Goal: Task Accomplishment & Management: Use online tool/utility

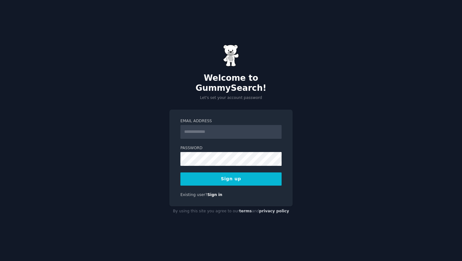
click at [205, 125] on input "Email Address" at bounding box center [230, 132] width 101 height 14
type input "**********"
click at [245, 174] on button "Sign up" at bounding box center [230, 178] width 101 height 13
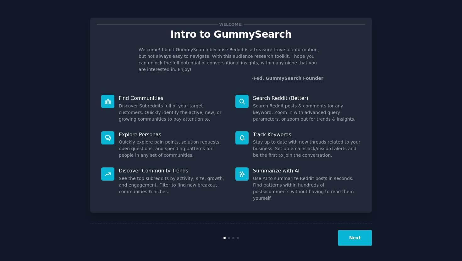
click at [360, 244] on button "Next" at bounding box center [355, 237] width 34 height 15
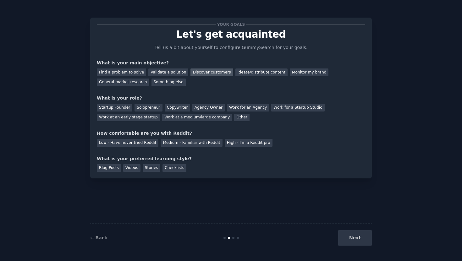
click at [210, 72] on div "Discover customers" at bounding box center [211, 72] width 42 height 8
click at [112, 75] on div "Find a problem to solve" at bounding box center [121, 72] width 49 height 8
click at [121, 109] on div "Startup Founder" at bounding box center [114, 108] width 35 height 8
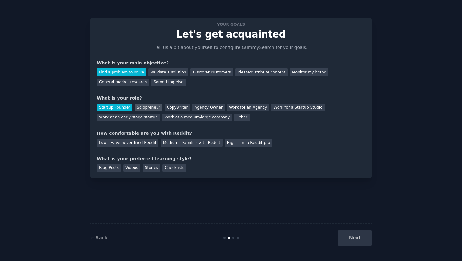
click at [141, 108] on div "Solopreneur" at bounding box center [148, 108] width 28 height 8
click at [109, 108] on div "Startup Founder" at bounding box center [114, 108] width 35 height 8
click at [142, 110] on div "Solopreneur" at bounding box center [148, 108] width 28 height 8
click at [190, 139] on div "Medium - Familiar with Reddit" at bounding box center [192, 143] width 62 height 8
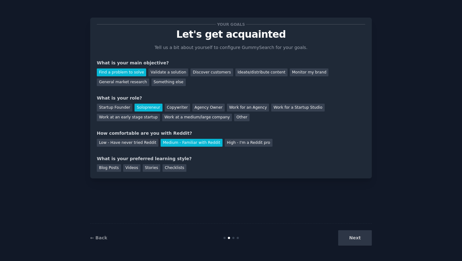
click at [359, 248] on div "← Back Next" at bounding box center [230, 237] width 281 height 29
click at [348, 240] on div "Next" at bounding box center [325, 237] width 94 height 15
click at [112, 169] on div "Blog Posts" at bounding box center [109, 168] width 24 height 8
click at [357, 242] on button "Next" at bounding box center [355, 237] width 34 height 15
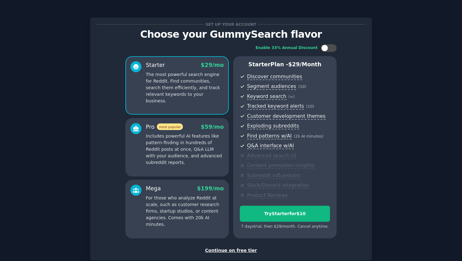
click at [180, 139] on p "Includes powerful AI features like pattern-finding in hundreds of Reddit posts …" at bounding box center [185, 149] width 78 height 33
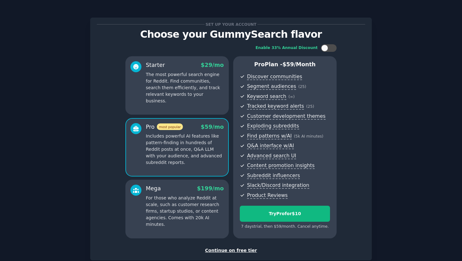
click at [178, 98] on div "Starter $ 29 /mo The most powerful search engine for Reddit. Find communities, …" at bounding box center [176, 85] width 103 height 58
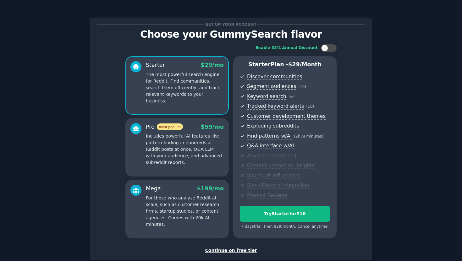
click at [184, 128] on div "Pro most popular $ 59 /mo" at bounding box center [185, 127] width 78 height 8
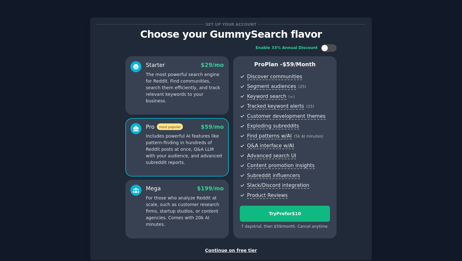
click at [225, 251] on div "Continue on free tier" at bounding box center [231, 250] width 268 height 7
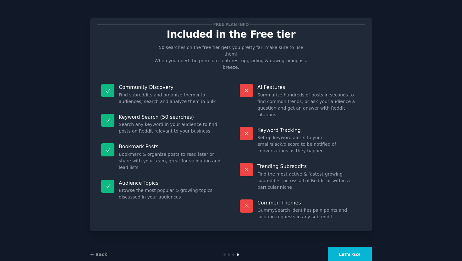
click at [348, 247] on button "Let's Go!" at bounding box center [350, 254] width 44 height 15
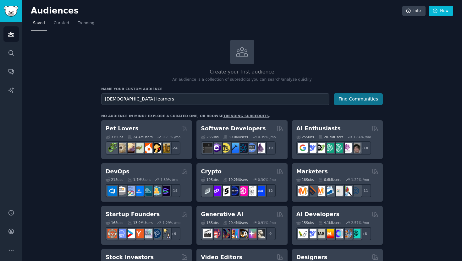
type input "Spanish learners"
click at [336, 97] on button "Find Communities" at bounding box center [358, 99] width 49 height 12
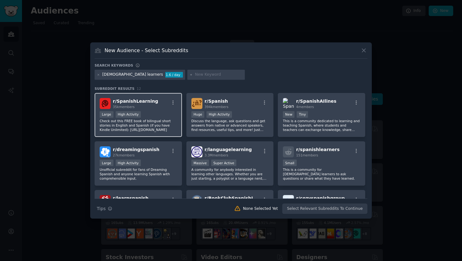
click at [152, 114] on div ">= 80th percentile for submissions / day Large High Activity" at bounding box center [138, 115] width 77 height 8
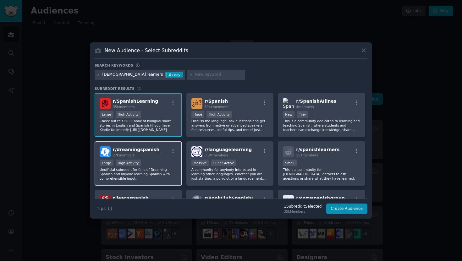
click at [154, 164] on div "Large High Activity" at bounding box center [138, 164] width 77 height 8
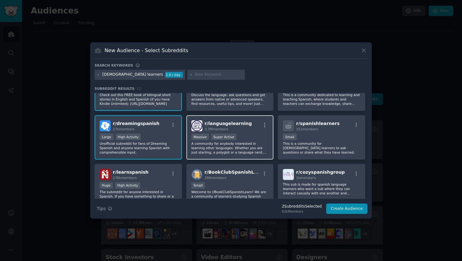
scroll to position [27, 0]
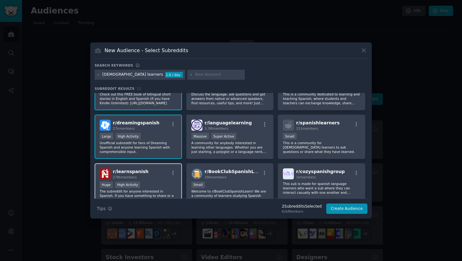
click at [159, 183] on div "Huge High Activity" at bounding box center [138, 186] width 77 height 8
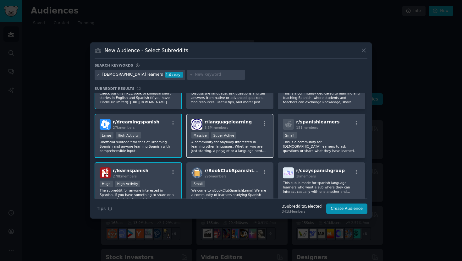
scroll to position [27, 0]
click at [241, 146] on p "A community for anybody interested in learning other languages. Whether you are…" at bounding box center [229, 146] width 77 height 13
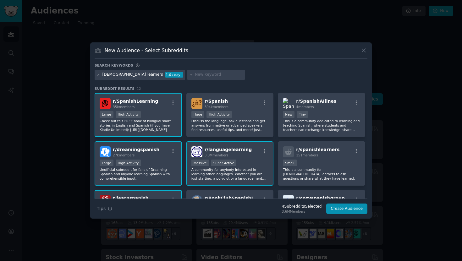
scroll to position [2, 0]
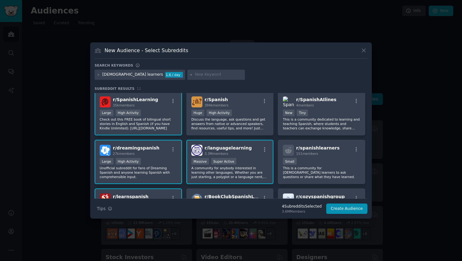
click at [195, 75] on input "text" at bounding box center [219, 75] width 48 height 6
type input "learn spanish"
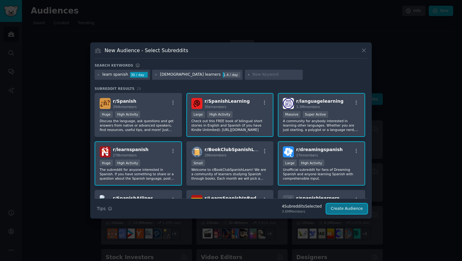
click at [363, 211] on button "Create Audience" at bounding box center [346, 209] width 41 height 11
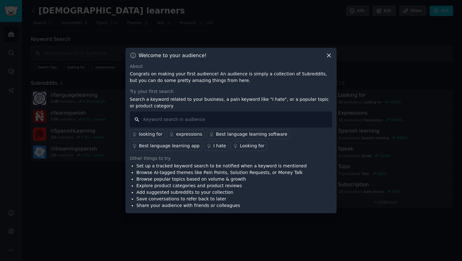
click at [176, 120] on input "text" at bounding box center [231, 120] width 202 height 16
type input "speaking practice"
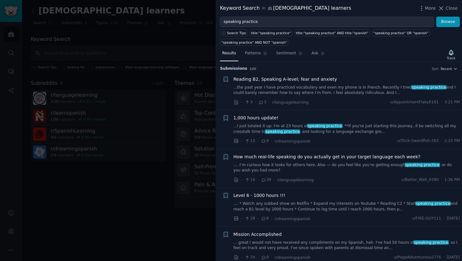
click at [195, 119] on div at bounding box center [231, 130] width 462 height 261
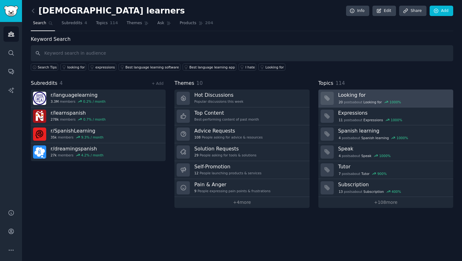
click at [352, 97] on h3 "Looking for" at bounding box center [393, 95] width 111 height 7
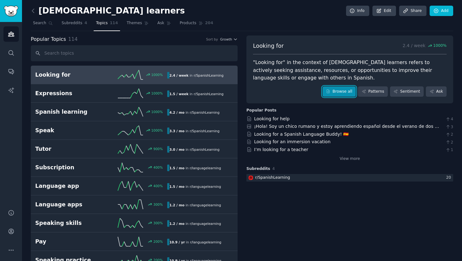
click at [337, 94] on link "Browse all" at bounding box center [339, 91] width 34 height 11
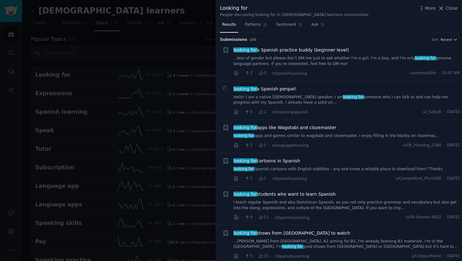
click at [112, 96] on div at bounding box center [231, 130] width 462 height 261
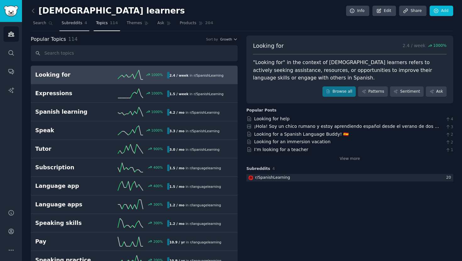
click at [74, 25] on span "Subreddits" at bounding box center [72, 23] width 21 height 6
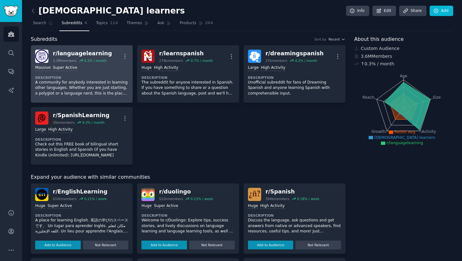
scroll to position [63, 0]
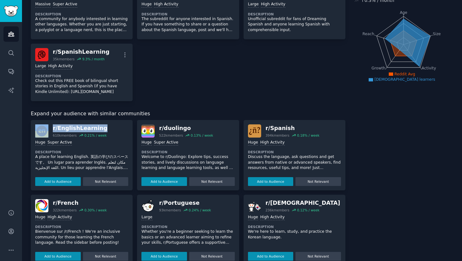
drag, startPoint x: 104, startPoint y: 128, endPoint x: 50, endPoint y: 128, distance: 54.0
click at [50, 128] on div "r/ EnglishLearning 610k members 0.21 % / week" at bounding box center [81, 130] width 93 height 13
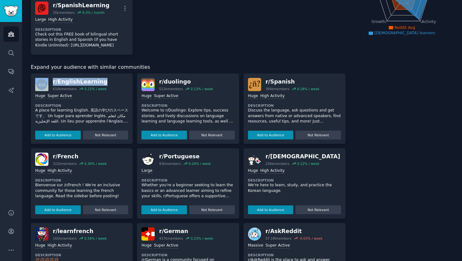
scroll to position [0, 0]
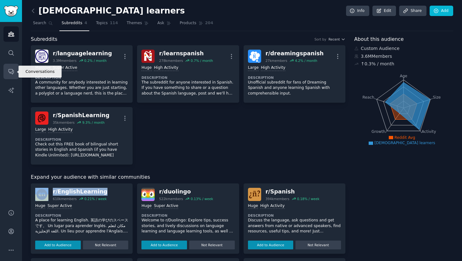
click at [11, 73] on icon "Sidebar" at bounding box center [11, 71] width 7 height 7
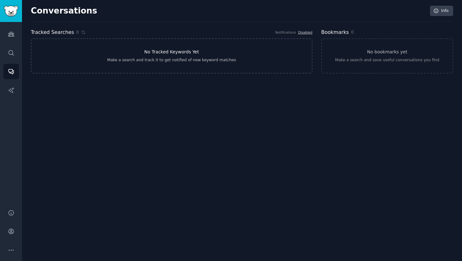
click at [105, 52] on link "No Tracked Keywords Yet Make a search and track it to get notified of new keywo…" at bounding box center [171, 55] width 281 height 35
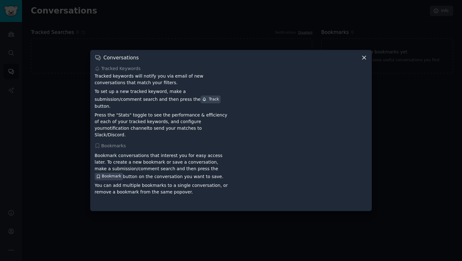
click at [201, 36] on div at bounding box center [231, 130] width 462 height 261
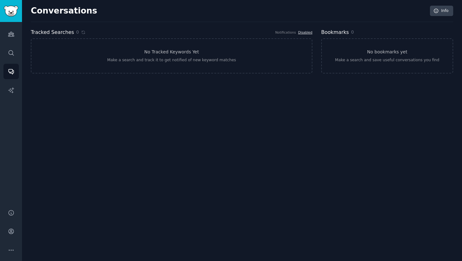
click at [308, 31] on link "Disabled" at bounding box center [305, 32] width 14 height 4
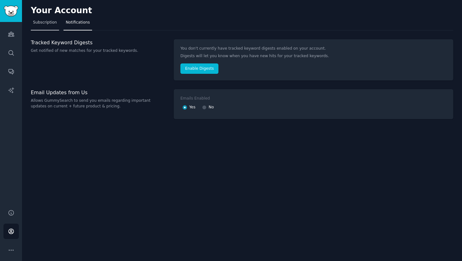
click at [45, 29] on link "Subscription" at bounding box center [45, 24] width 28 height 13
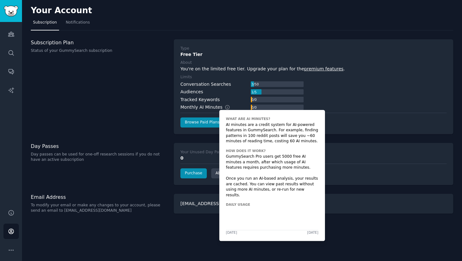
click at [225, 108] on icon at bounding box center [228, 108] width 6 height 6
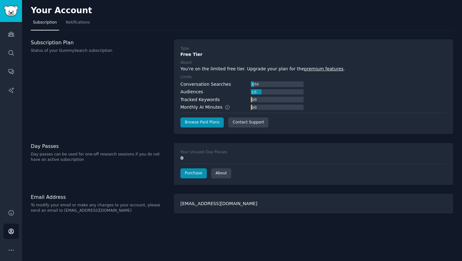
click at [252, 100] on div "0 / 0" at bounding box center [254, 100] width 6 height 6
click at [13, 36] on icon "Sidebar" at bounding box center [11, 34] width 7 height 7
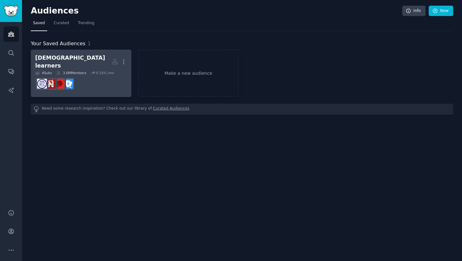
click at [101, 61] on h2 "Spanish learners Custom Audience More" at bounding box center [81, 61] width 92 height 15
